Goal: Find contact information: Find contact information

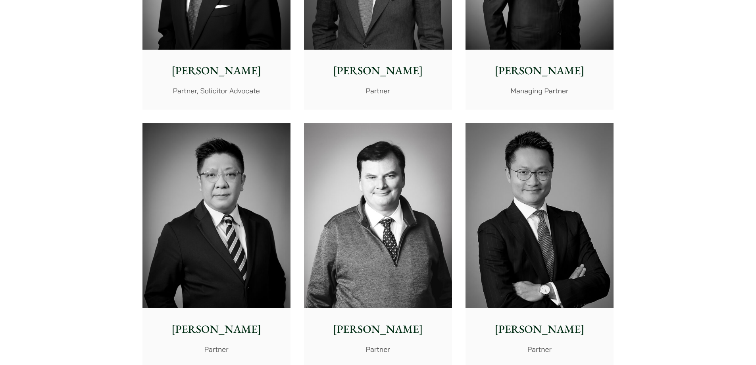
scroll to position [436, 0]
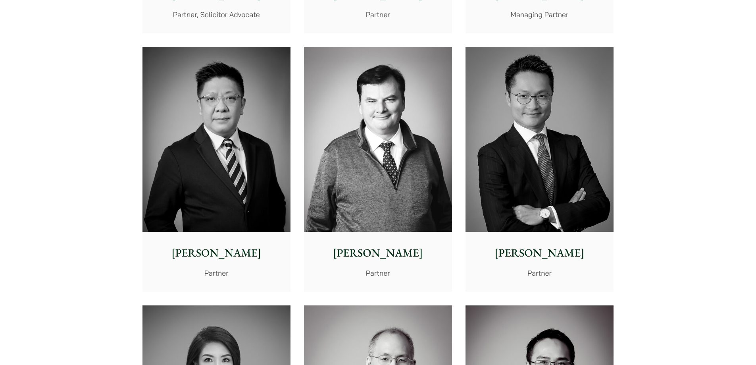
drag, startPoint x: 0, startPoint y: 92, endPoint x: 43, endPoint y: 68, distance: 49.2
drag, startPoint x: 43, startPoint y: 68, endPoint x: 17, endPoint y: 67, distance: 26.2
drag, startPoint x: 79, startPoint y: 37, endPoint x: 61, endPoint y: 40, distance: 18.0
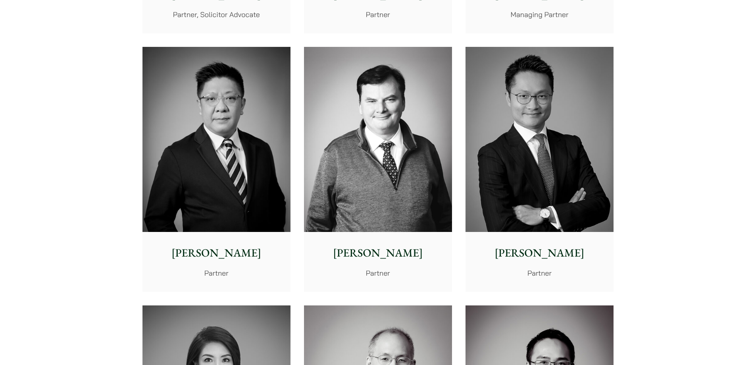
drag, startPoint x: 61, startPoint y: 40, endPoint x: 31, endPoint y: 42, distance: 29.5
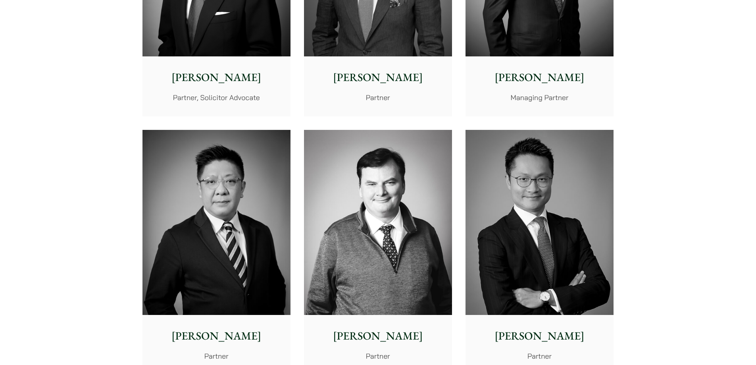
scroll to position [356, 0]
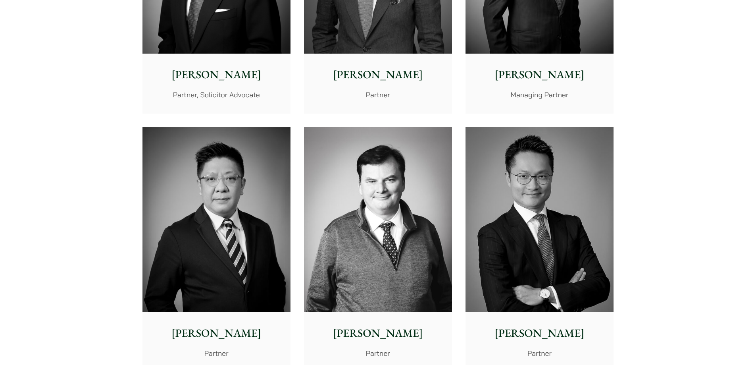
drag, startPoint x: 117, startPoint y: 111, endPoint x: 90, endPoint y: 115, distance: 28.0
drag, startPoint x: 90, startPoint y: 115, endPoint x: 55, endPoint y: 126, distance: 36.1
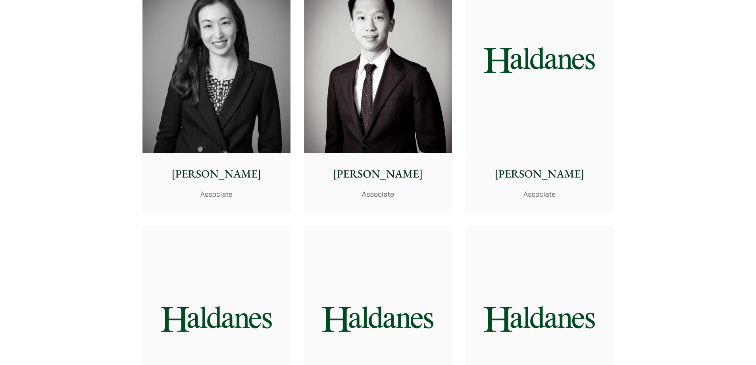
scroll to position [2657, 0]
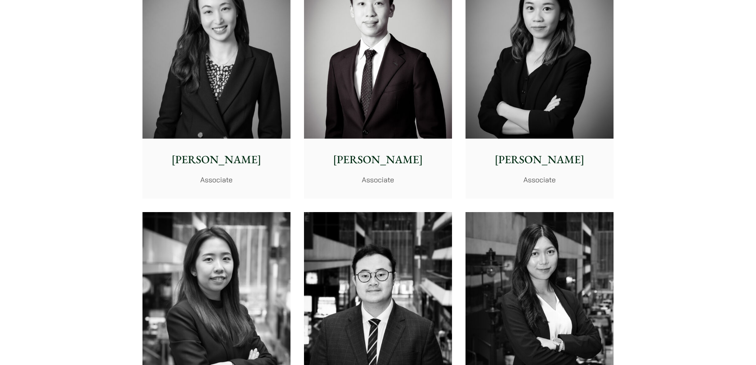
drag, startPoint x: 110, startPoint y: 129, endPoint x: 60, endPoint y: 123, distance: 50.6
drag, startPoint x: 59, startPoint y: 123, endPoint x: 15, endPoint y: 121, distance: 44.5
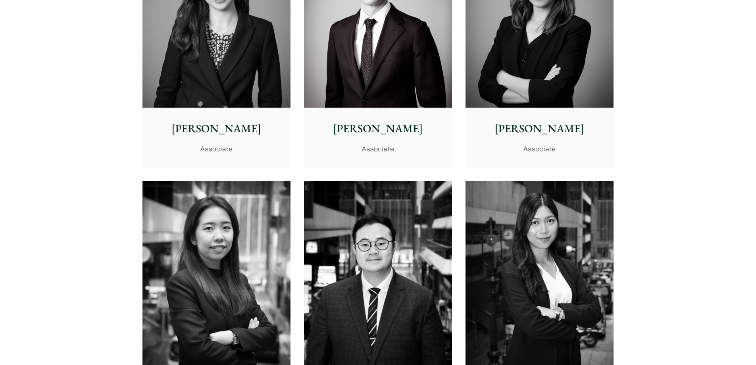
scroll to position [2737, 0]
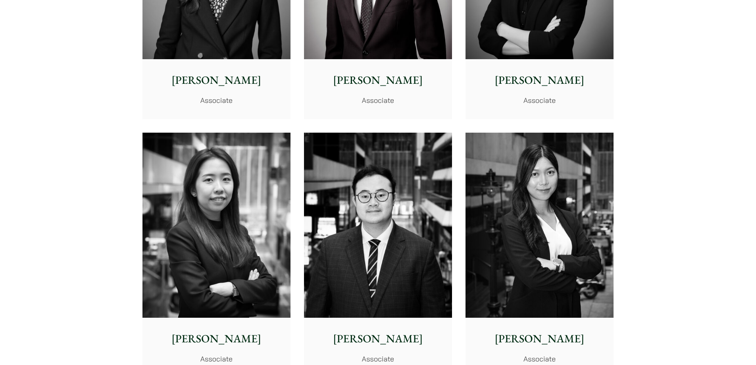
drag, startPoint x: 21, startPoint y: 120, endPoint x: 2, endPoint y: 123, distance: 18.9
drag, startPoint x: 2, startPoint y: 123, endPoint x: 21, endPoint y: 109, distance: 23.3
drag, startPoint x: 21, startPoint y: 109, endPoint x: 9, endPoint y: 110, distance: 12.3
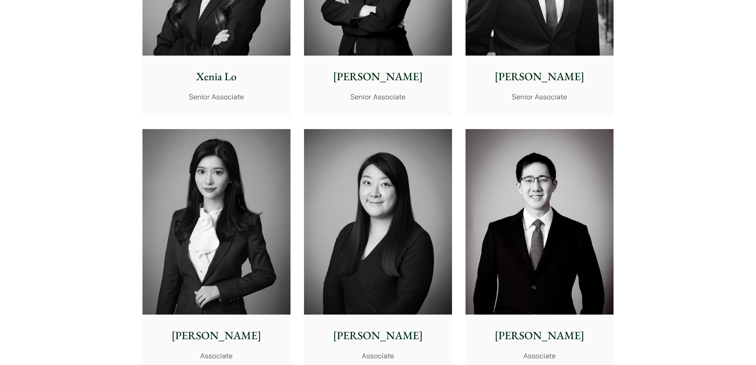
scroll to position [2221, 0]
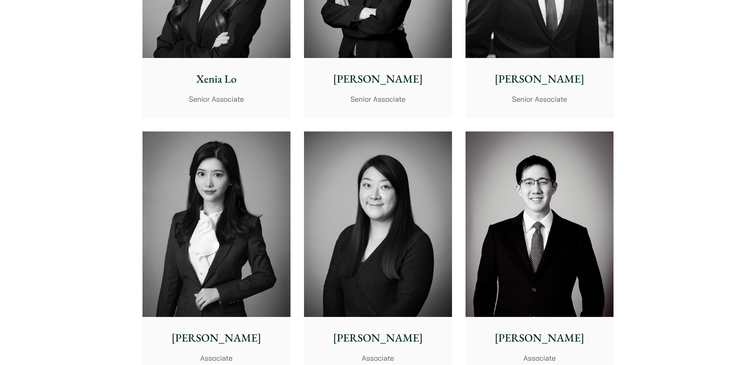
click at [193, 182] on img at bounding box center [216, 223] width 148 height 185
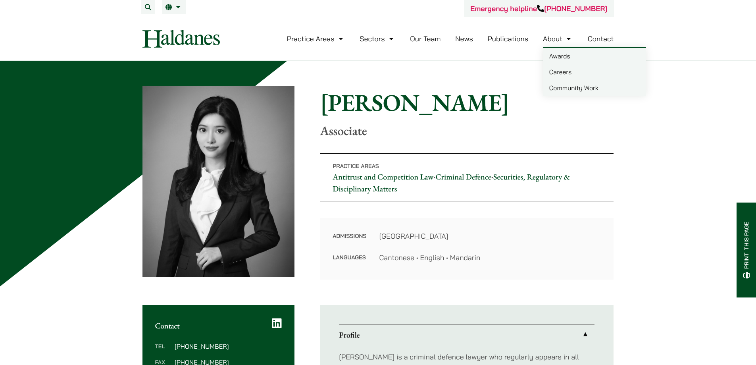
click at [557, 40] on link "About" at bounding box center [558, 38] width 30 height 9
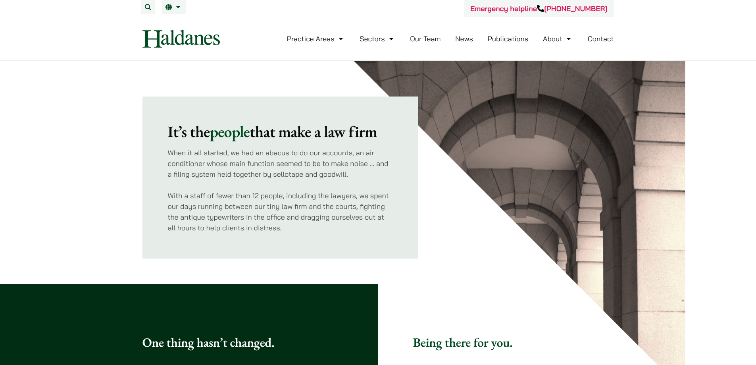
click at [592, 43] on link "Contact" at bounding box center [601, 38] width 26 height 9
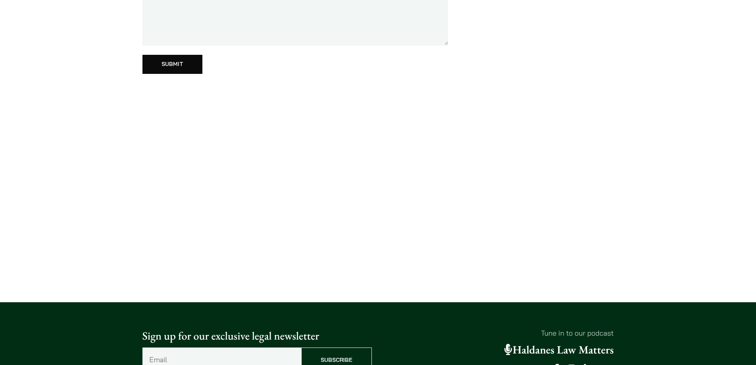
scroll to position [357, 0]
